Goal: Check status: Check status

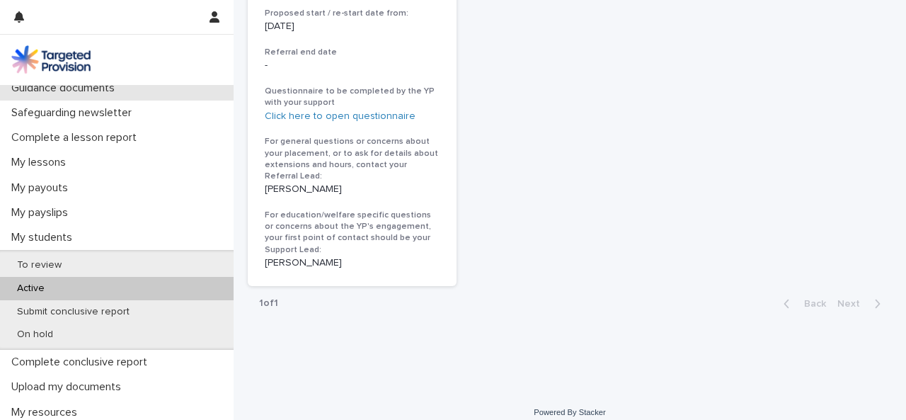
scroll to position [142, 0]
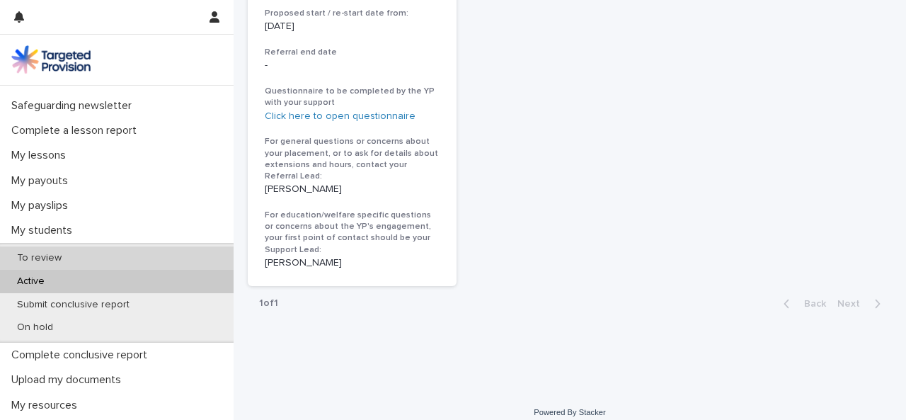
click at [66, 251] on div "To review" at bounding box center [117, 257] width 234 height 23
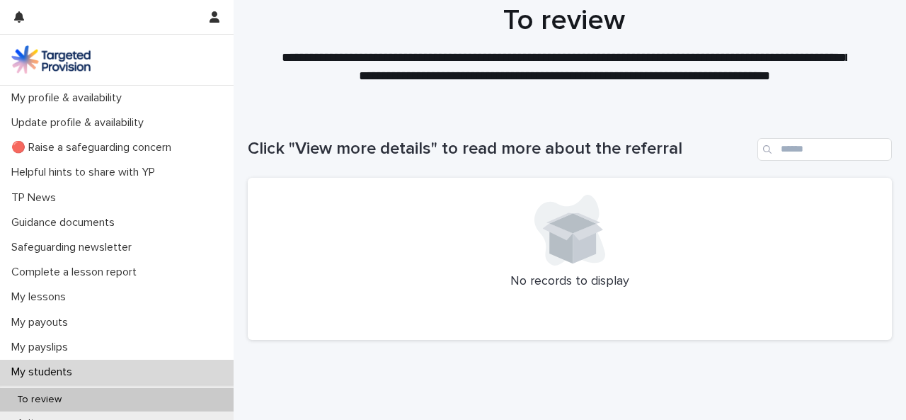
scroll to position [75, 0]
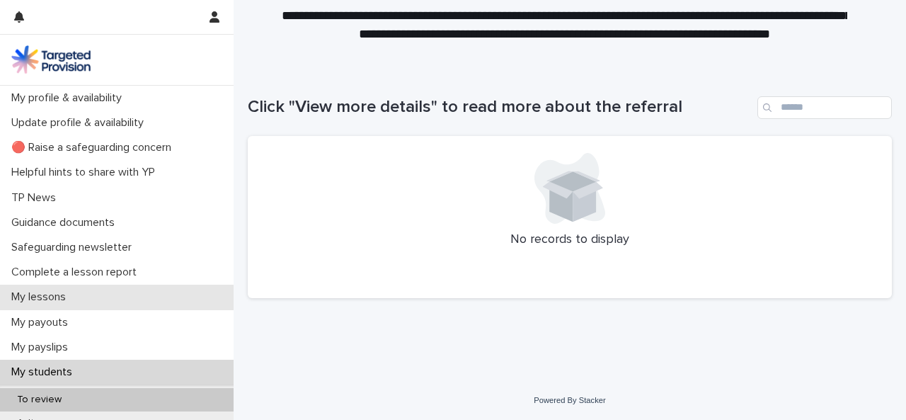
click at [62, 295] on p "My lessons" at bounding box center [42, 296] width 72 height 13
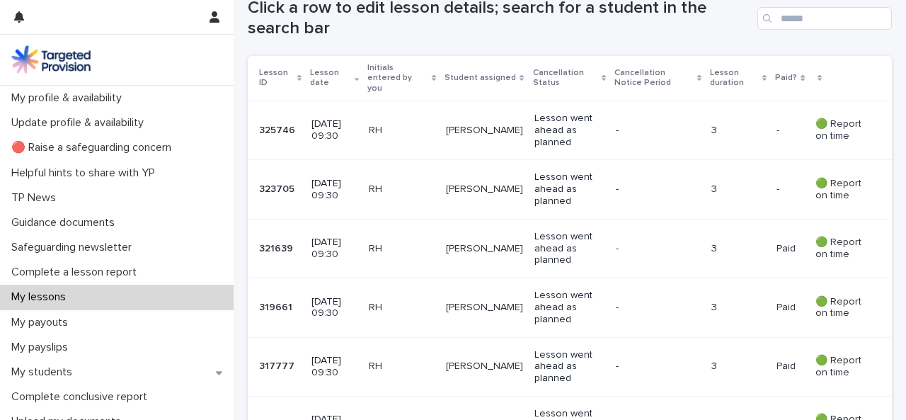
scroll to position [283, 0]
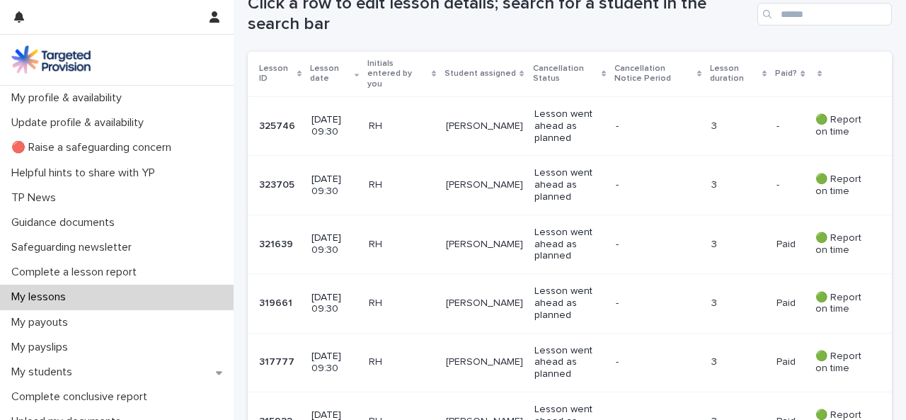
click at [554, 177] on p "Lesson went ahead as planned" at bounding box center [570, 184] width 70 height 35
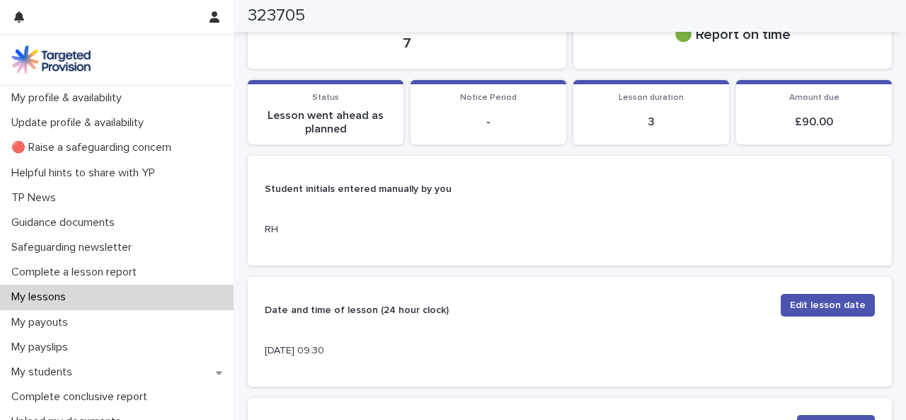
scroll to position [103, 0]
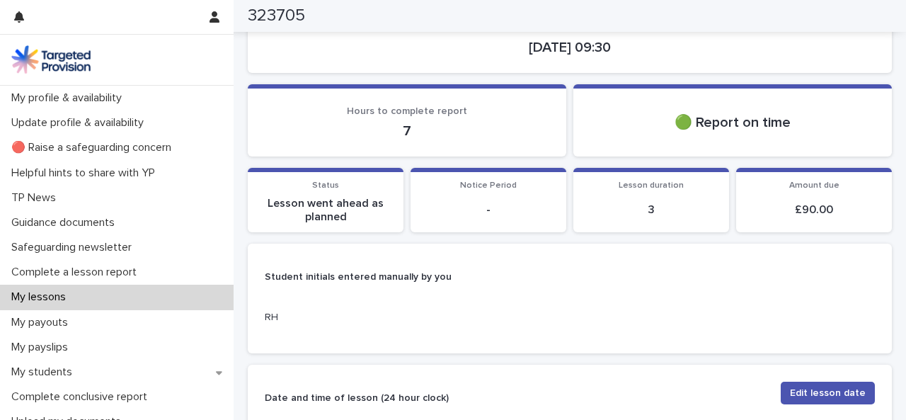
click at [67, 295] on p "My lessons" at bounding box center [42, 296] width 72 height 13
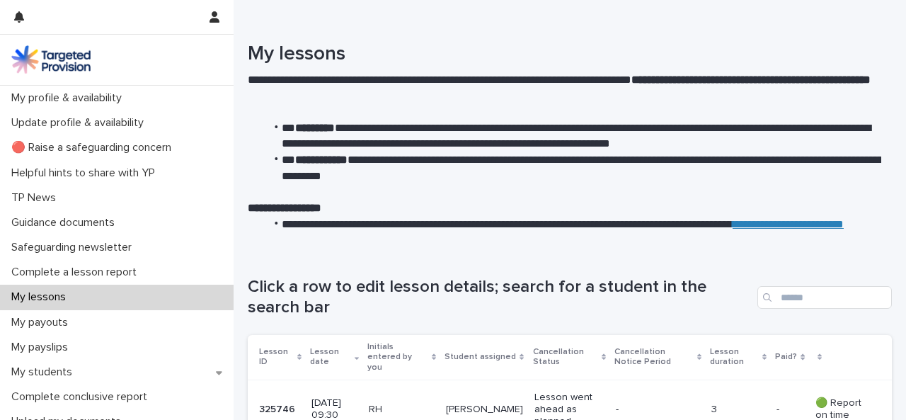
click at [69, 298] on p "My lessons" at bounding box center [42, 296] width 72 height 13
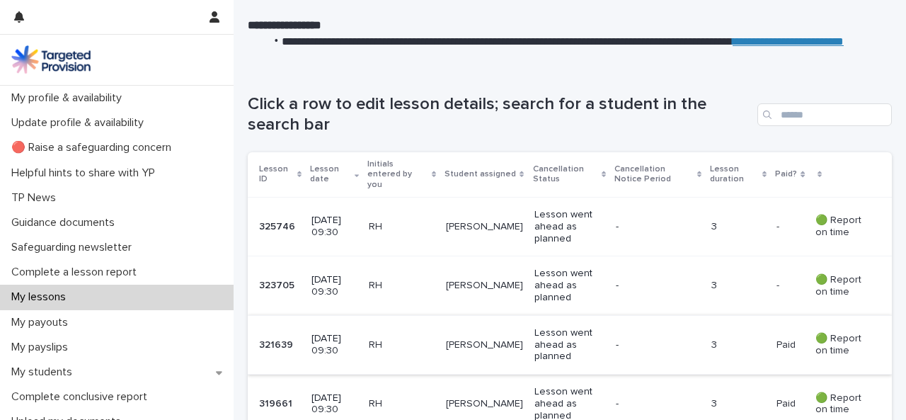
scroll to position [212, 0]
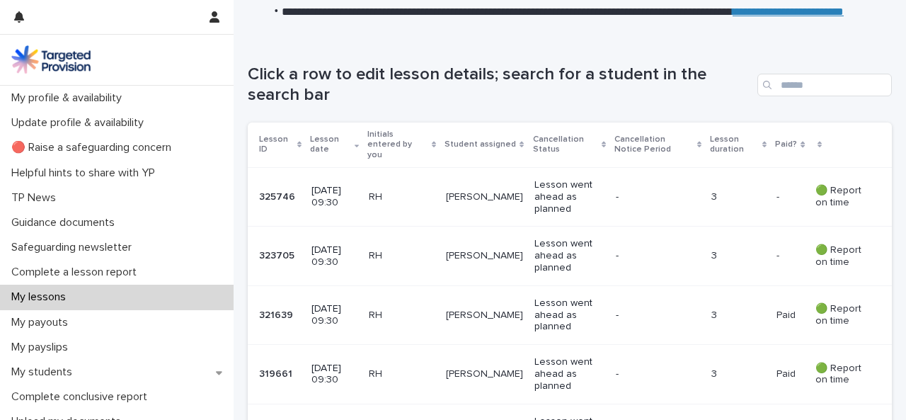
click at [559, 188] on p "Lesson went ahead as planned" at bounding box center [570, 196] width 70 height 35
